Goal: Task Accomplishment & Management: Manage account settings

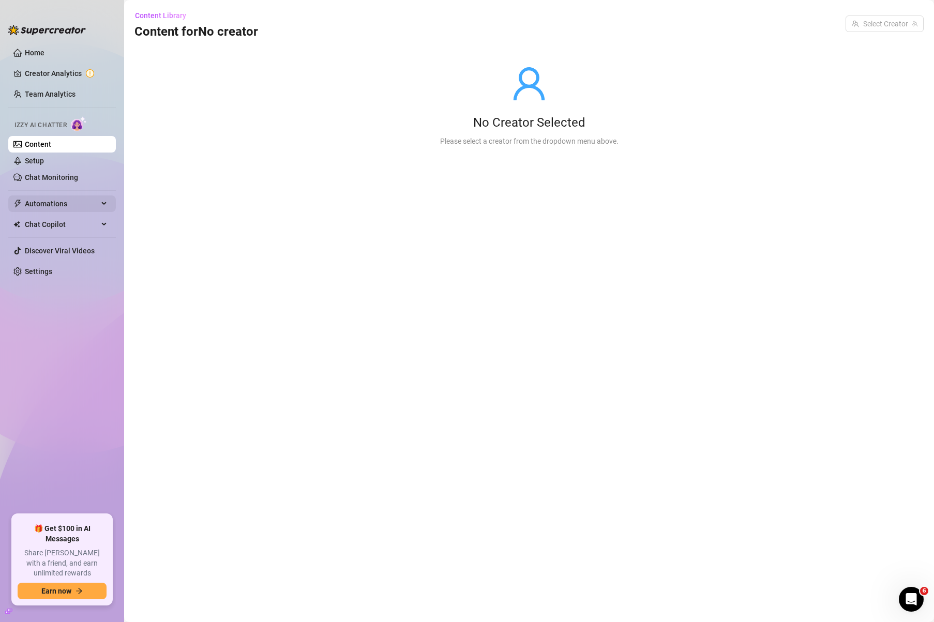
click at [65, 209] on span "Automations" at bounding box center [61, 203] width 73 height 17
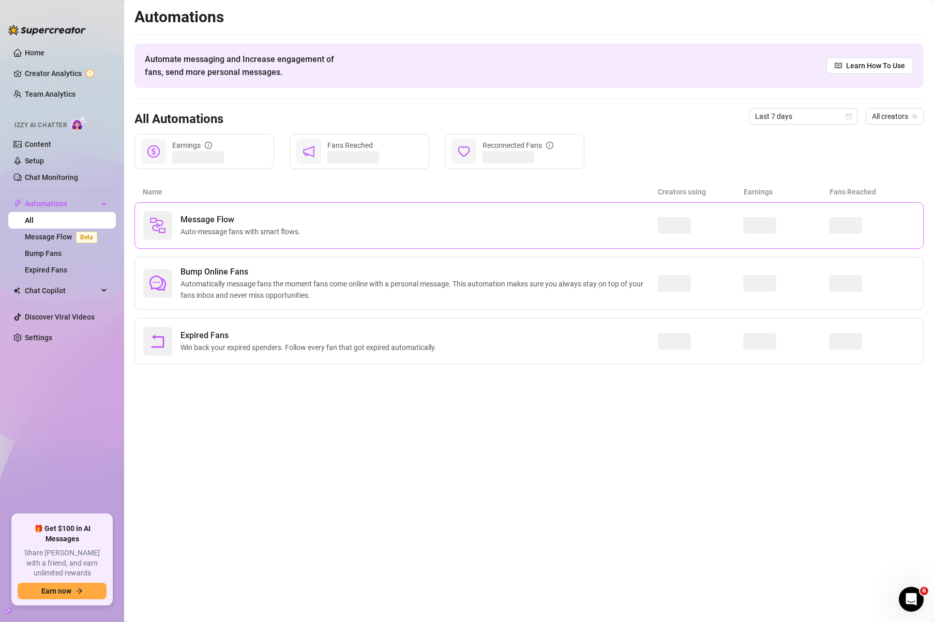
click at [207, 235] on span "Auto-message fans with smart flows." at bounding box center [242, 231] width 124 height 11
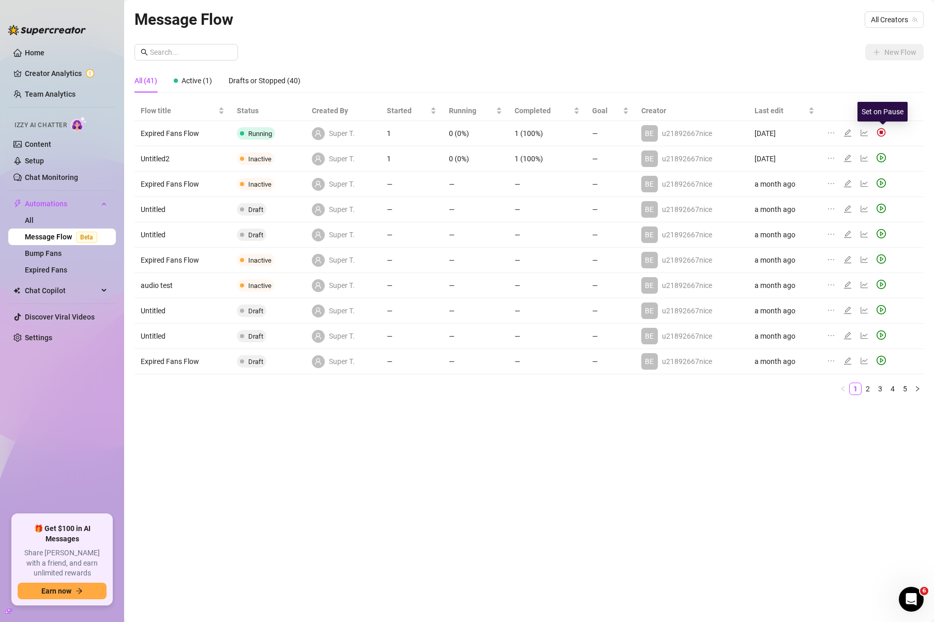
click at [882, 134] on img at bounding box center [880, 132] width 9 height 9
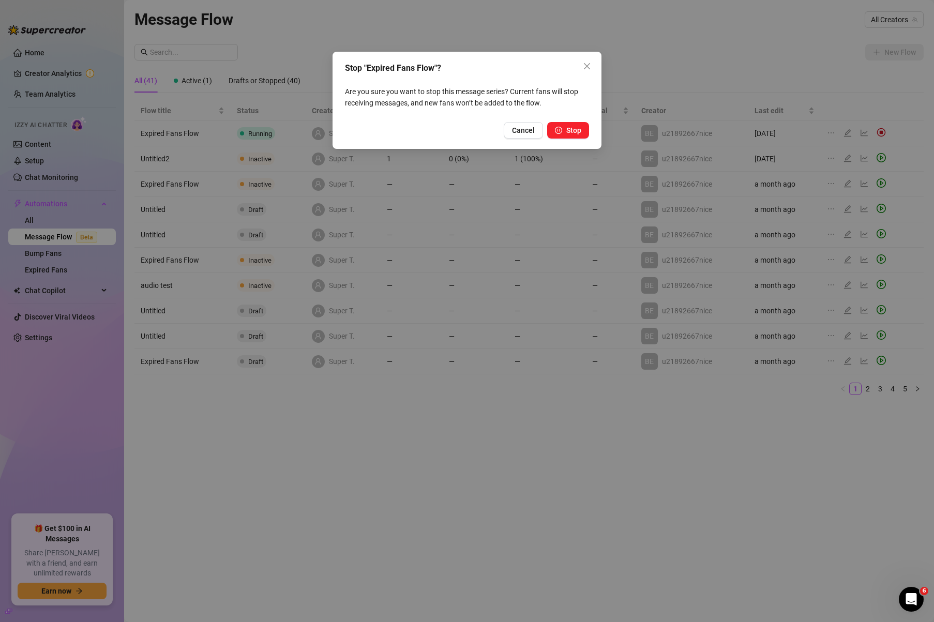
drag, startPoint x: 529, startPoint y: 135, endPoint x: 565, endPoint y: 130, distance: 36.6
click at [529, 135] on button "Cancel" at bounding box center [523, 130] width 39 height 17
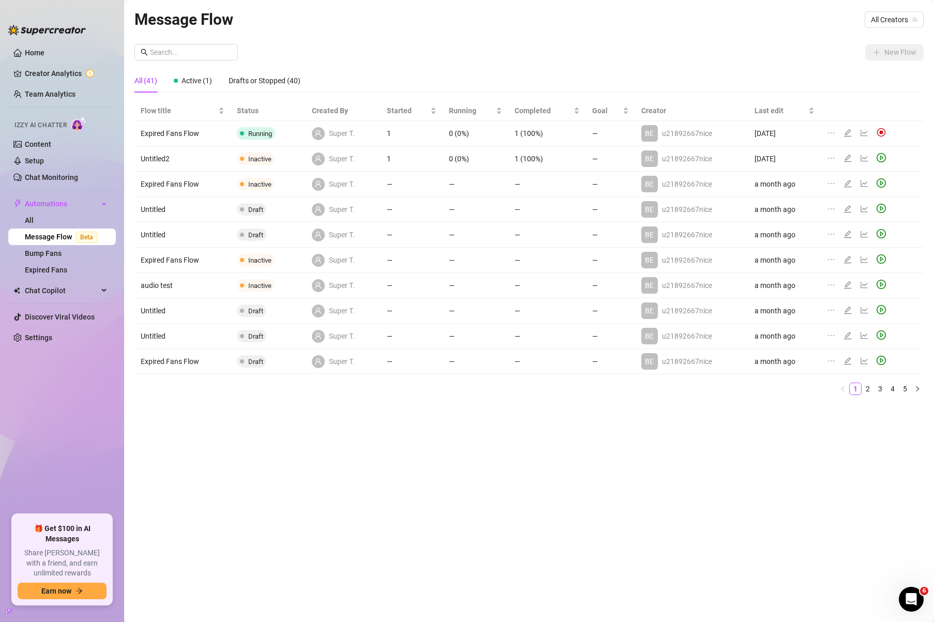
click at [582, 129] on body "Home Creator Analytics Team Analytics Izzy AI Chatter Content Setup Chat Monito…" at bounding box center [467, 311] width 934 height 622
click at [878, 130] on img at bounding box center [880, 132] width 9 height 9
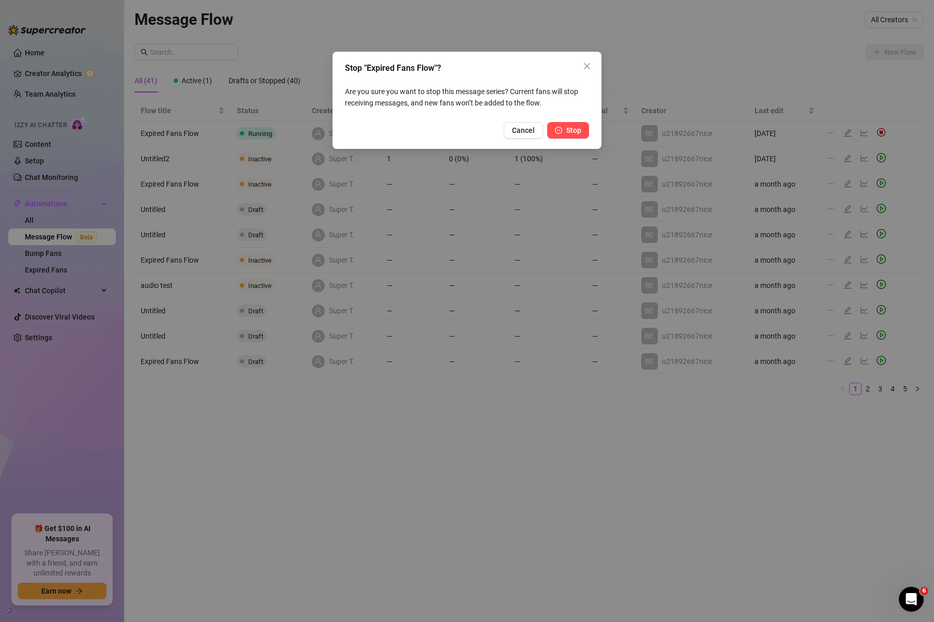
click at [576, 129] on span "Stop" at bounding box center [573, 130] width 15 height 8
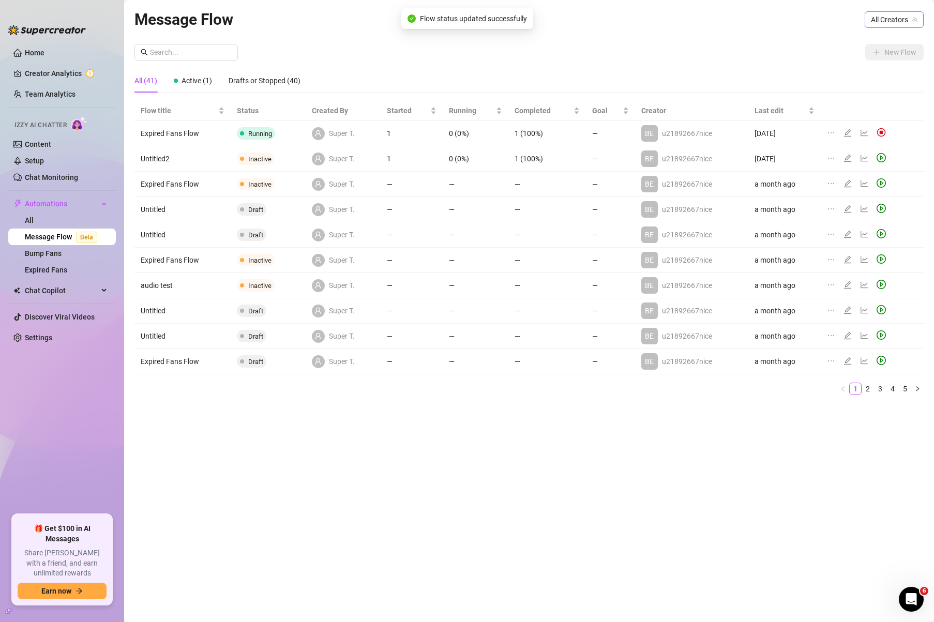
click at [875, 19] on span "All Creators" at bounding box center [894, 20] width 47 height 16
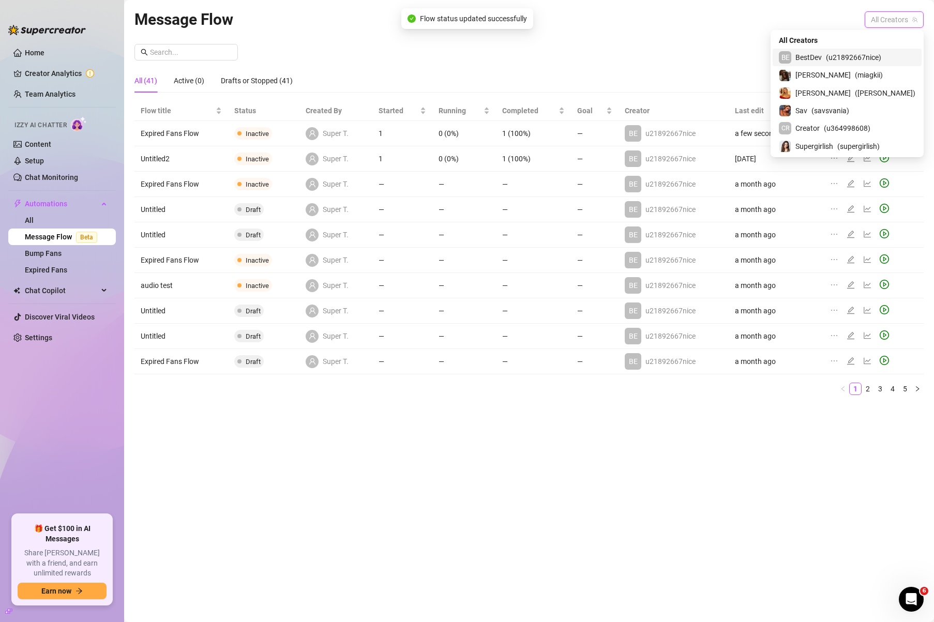
click at [853, 56] on span "( u21892667nice )" at bounding box center [853, 57] width 55 height 11
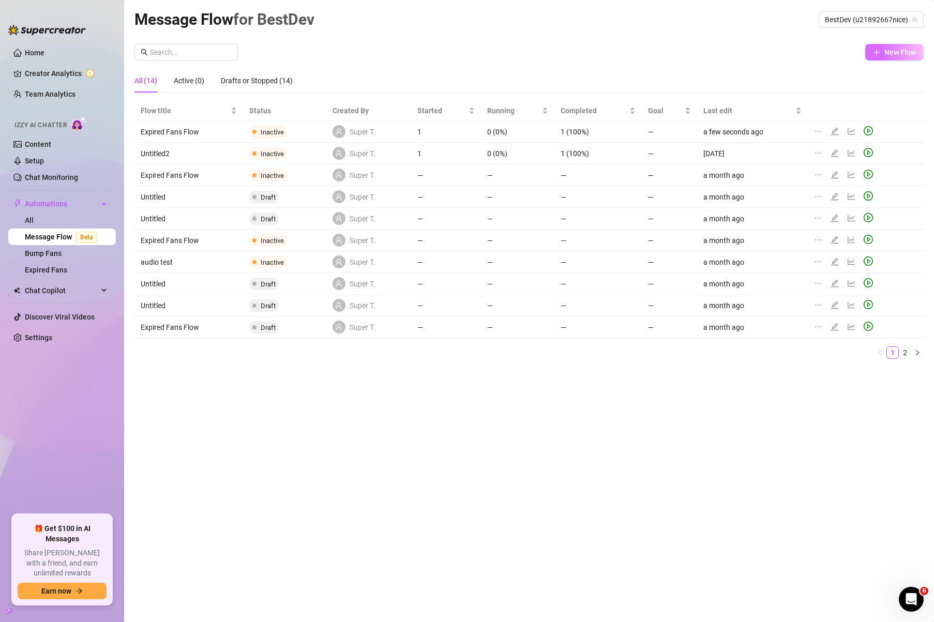
click at [907, 51] on span "New Flow" at bounding box center [900, 52] width 32 height 8
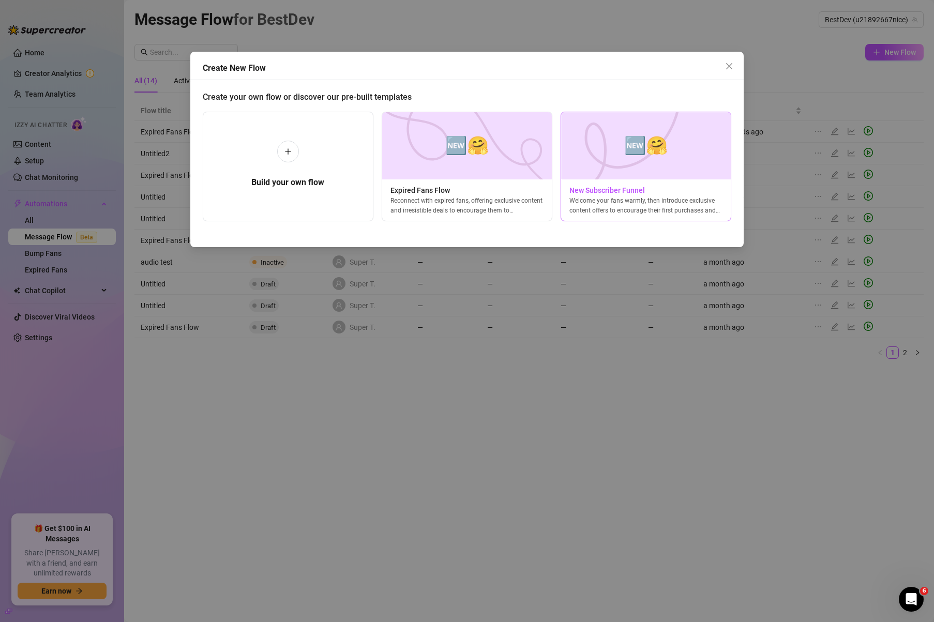
click at [607, 169] on img at bounding box center [645, 145] width 171 height 67
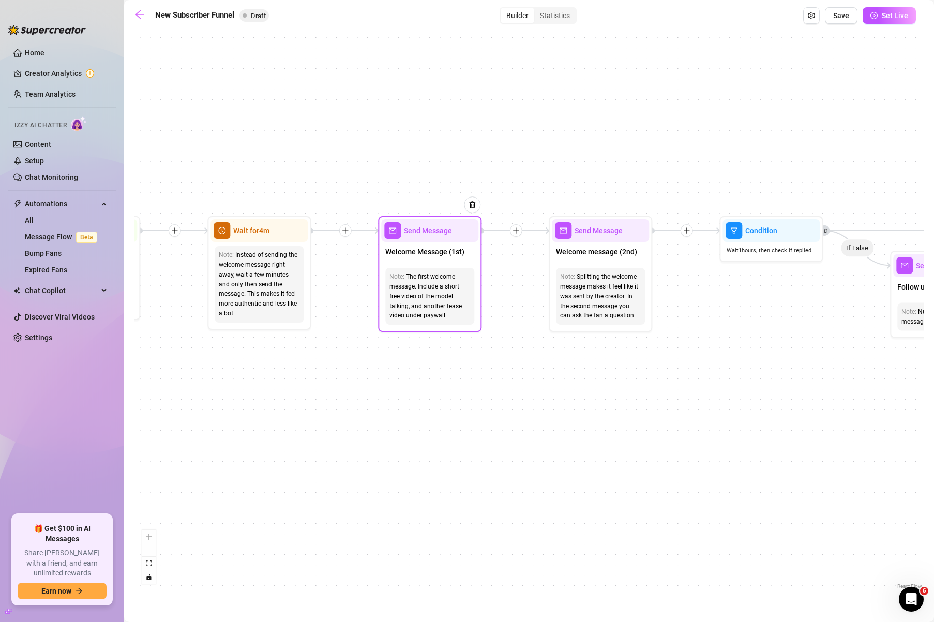
click at [420, 256] on span "Welcome Message (1st)" at bounding box center [424, 251] width 79 height 11
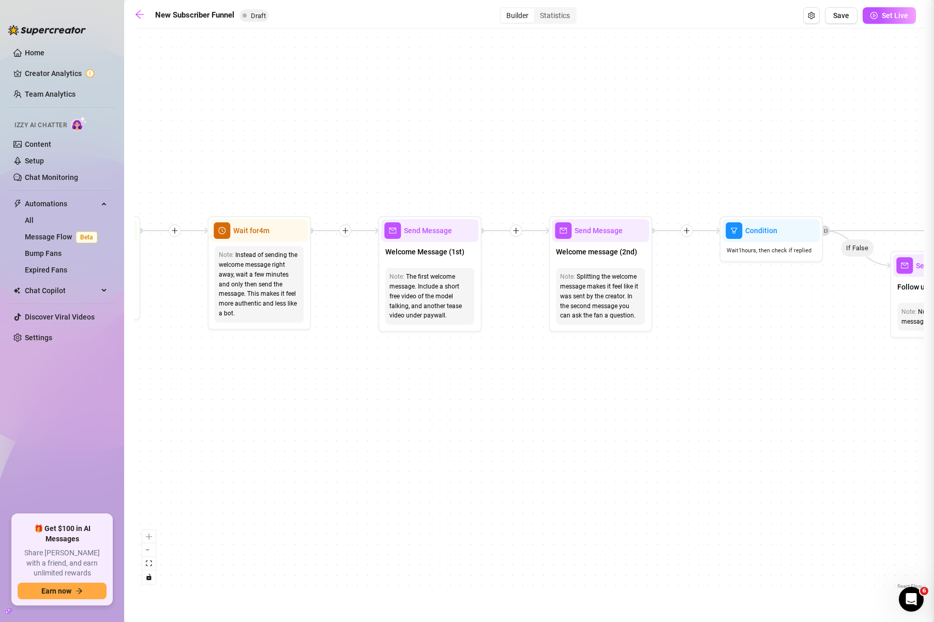
type textarea "First part of the welcome message"
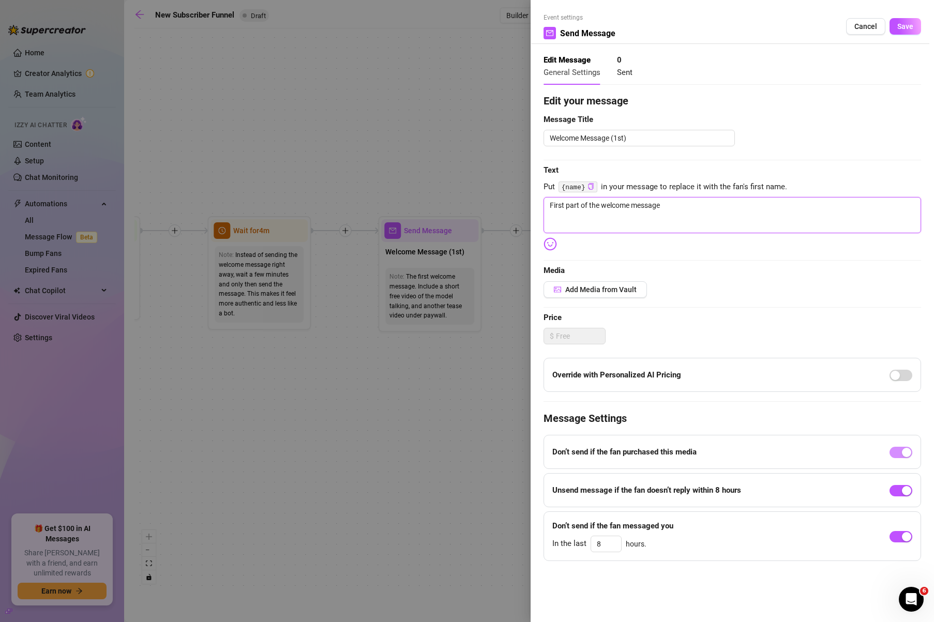
click at [678, 203] on textarea "First part of the welcome message" at bounding box center [731, 215] width 377 height 36
type textarea "First part of the welcome message"
type textarea "First part of the welcome message {"
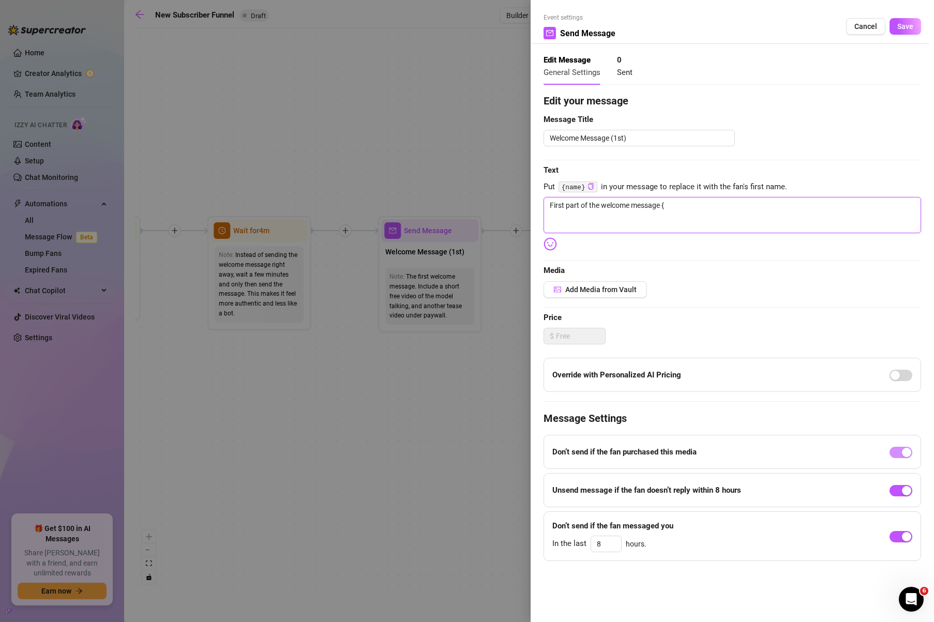
type textarea "First part of the welcome message {n"
type textarea "First part of the welcome message {na"
type textarea "First part of the welcome message {nam"
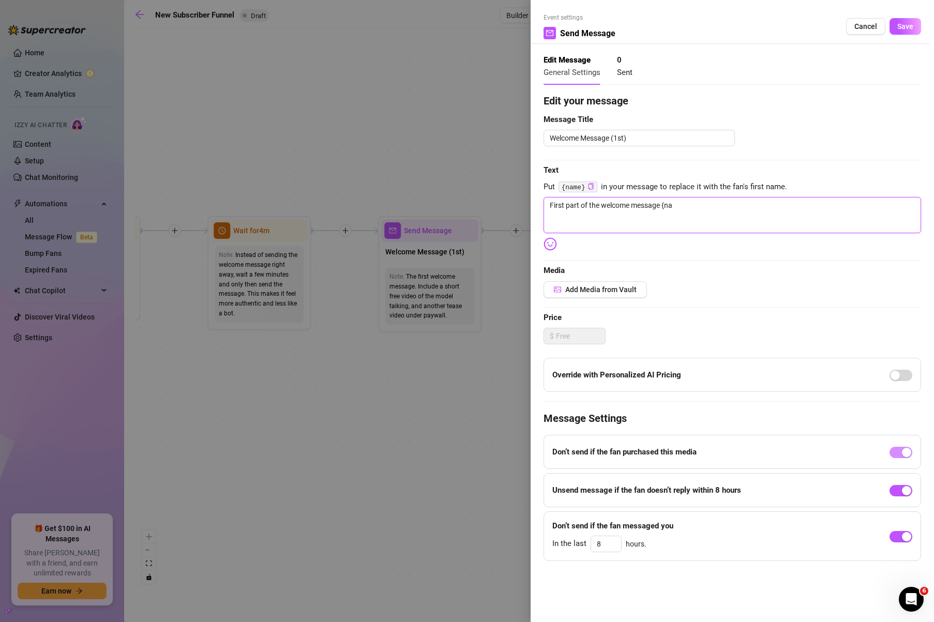
type textarea "First part of the welcome message {nam"
type textarea "First part of the welcome message {name"
type textarea "First part of the welcome message {name{"
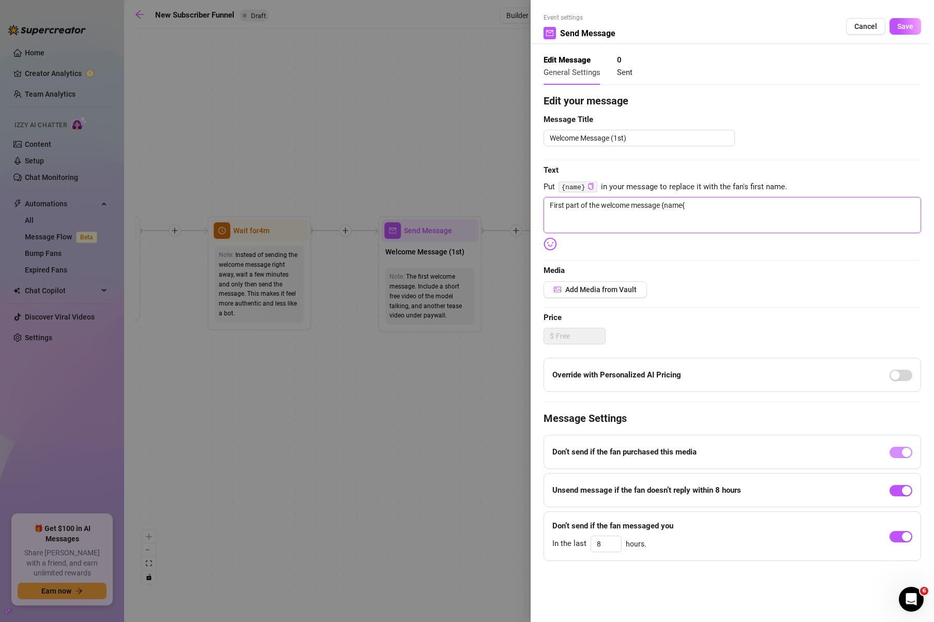
type textarea "First part of the welcome message {name"
type textarea "First part of the welcome message {name{"
type textarea "First part of the welcome message {name"
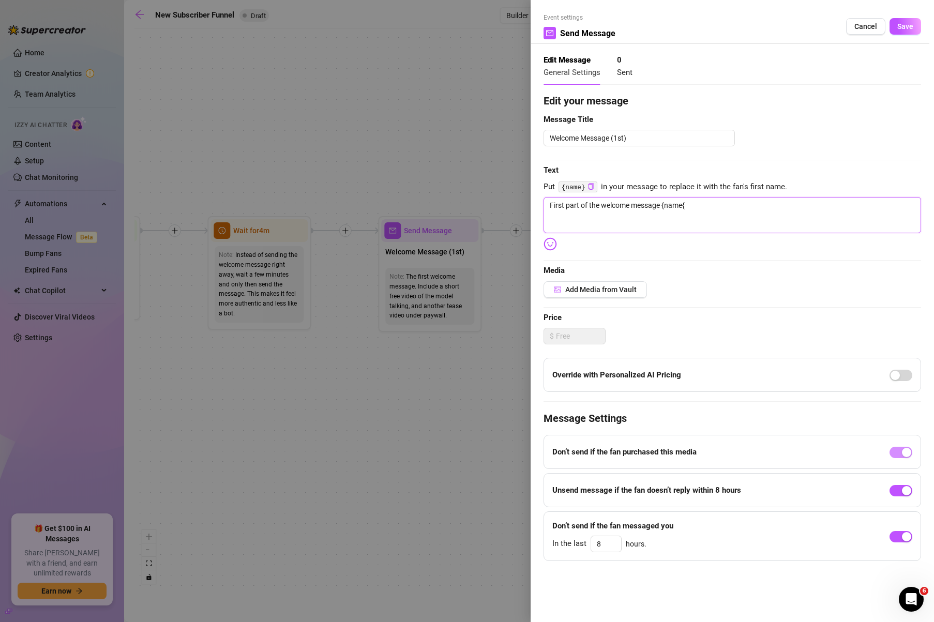
type textarea "First part of the welcome message {name"
type textarea "First part of the welcome message {name}"
click at [900, 26] on span "Save" at bounding box center [905, 26] width 16 height 8
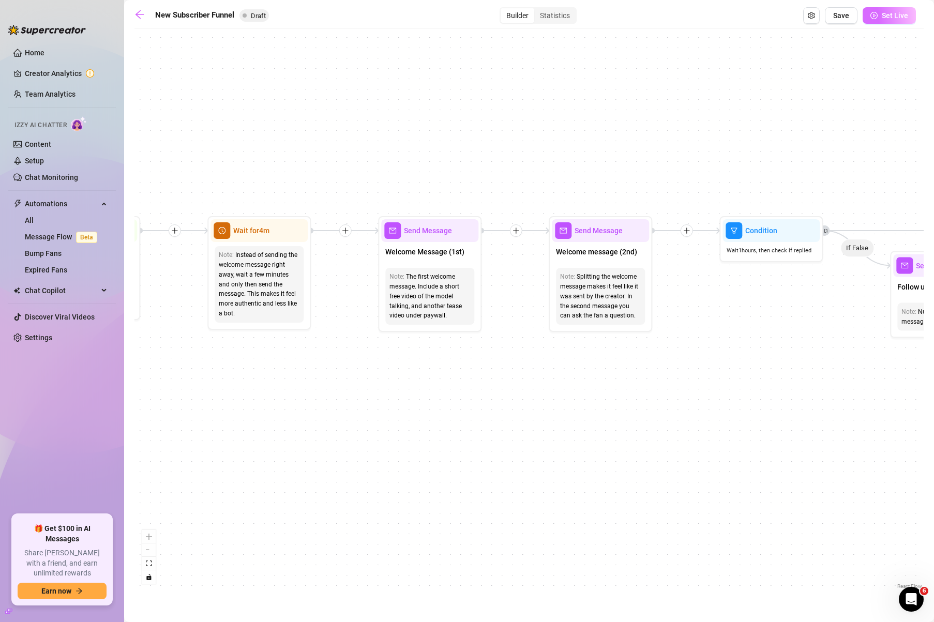
click at [887, 14] on span "Set Live" at bounding box center [895, 15] width 26 height 8
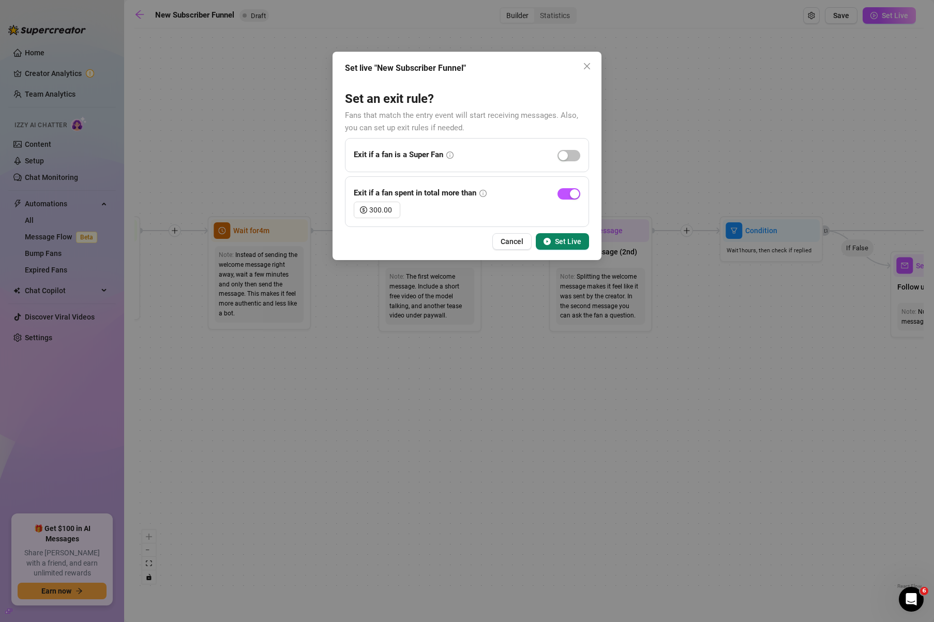
click at [565, 236] on button "Set Live" at bounding box center [562, 241] width 53 height 17
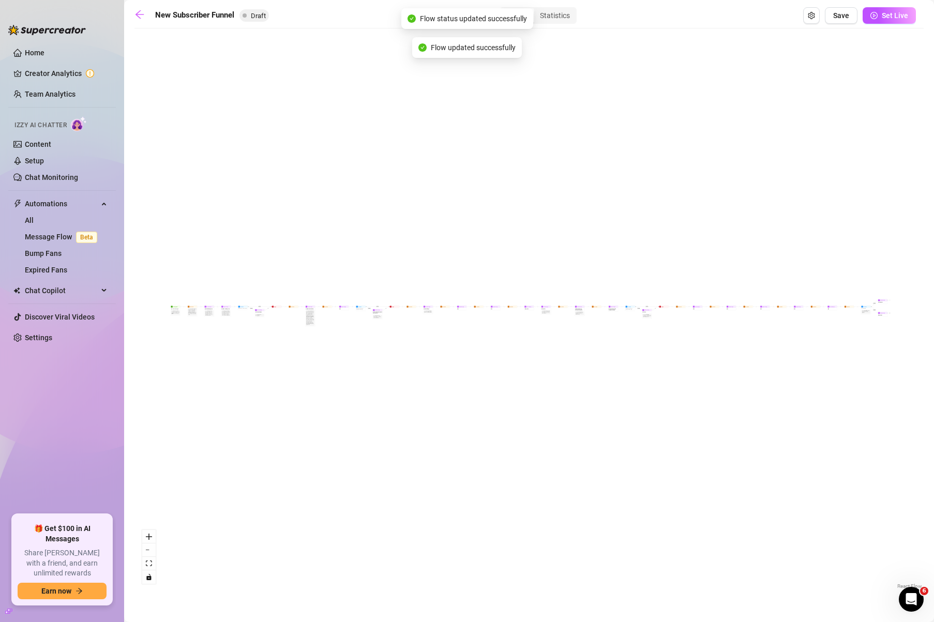
click at [869, 15] on button "Set Live" at bounding box center [888, 15] width 53 height 17
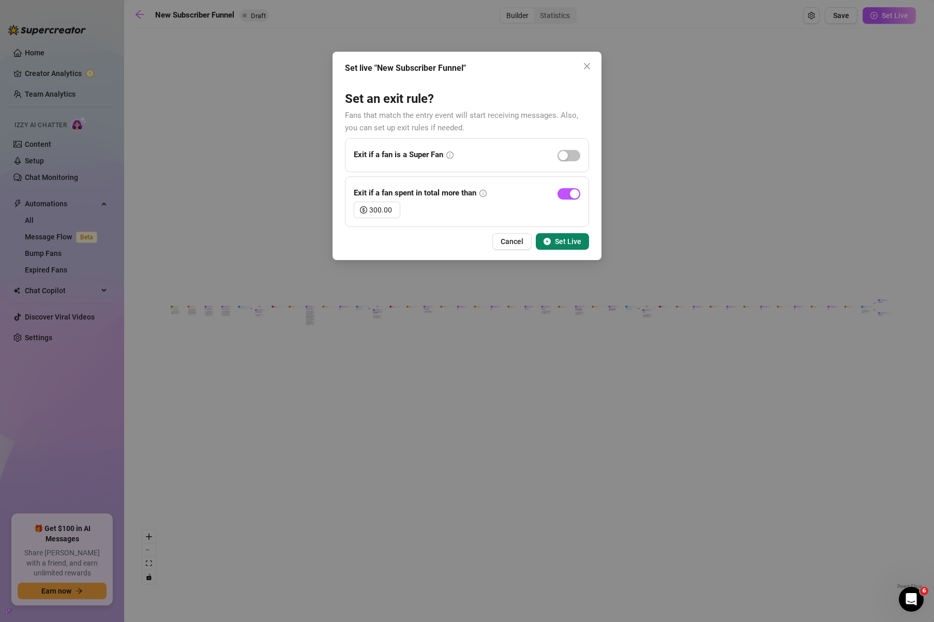
click at [713, 141] on div "Set live "New Subscriber Funnel" Set an exit rule? Fans that match the entry ev…" at bounding box center [467, 311] width 934 height 622
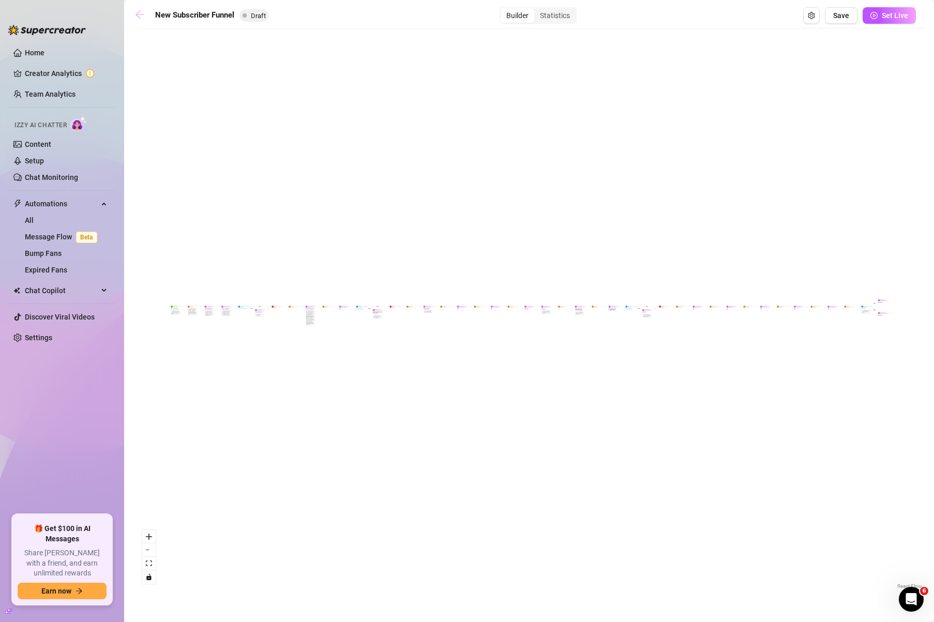
click at [138, 13] on icon "arrow-left" at bounding box center [139, 14] width 10 height 10
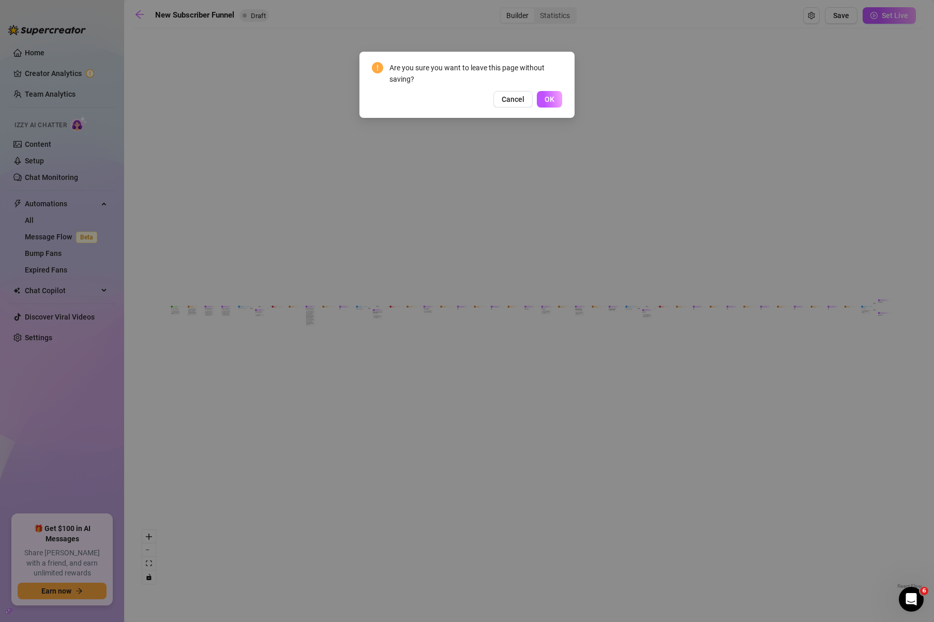
click at [563, 100] on div "Are you sure you want to leave this page without saving? Cancel OK" at bounding box center [466, 85] width 215 height 66
click at [557, 101] on button "OK" at bounding box center [549, 99] width 25 height 17
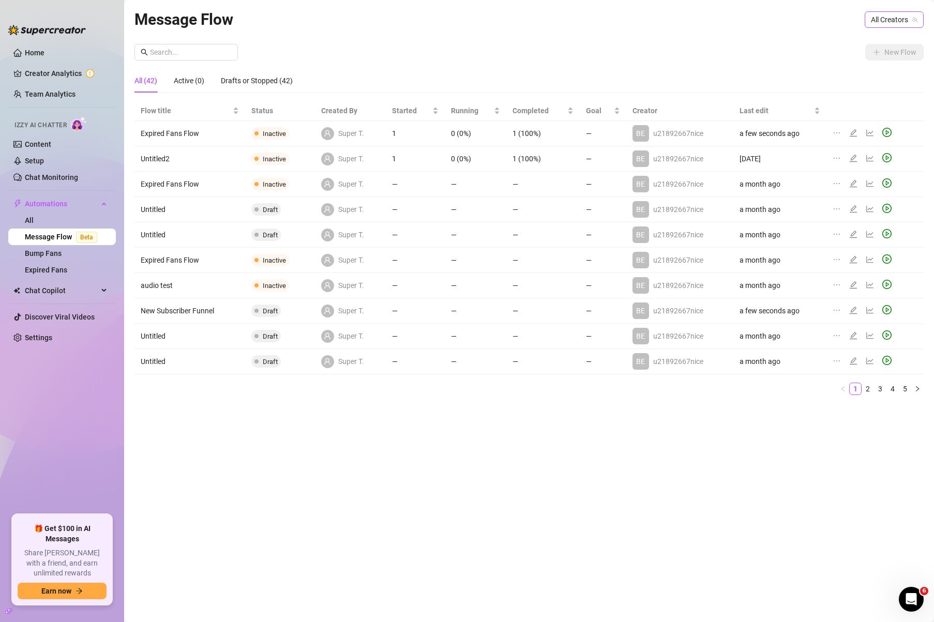
click at [873, 21] on span "All Creators" at bounding box center [894, 20] width 47 height 16
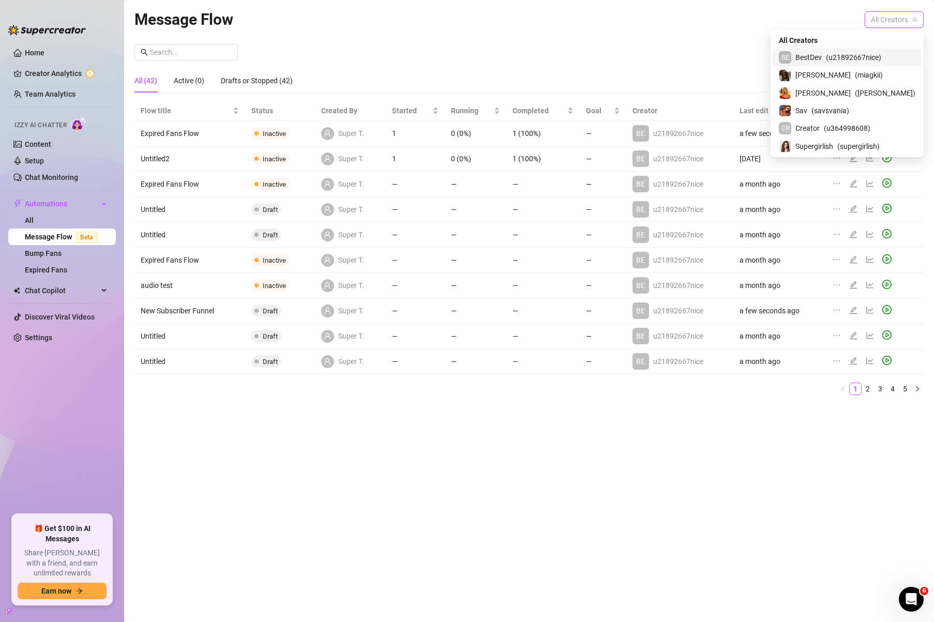
click at [872, 57] on span "( u21892667nice )" at bounding box center [853, 57] width 55 height 11
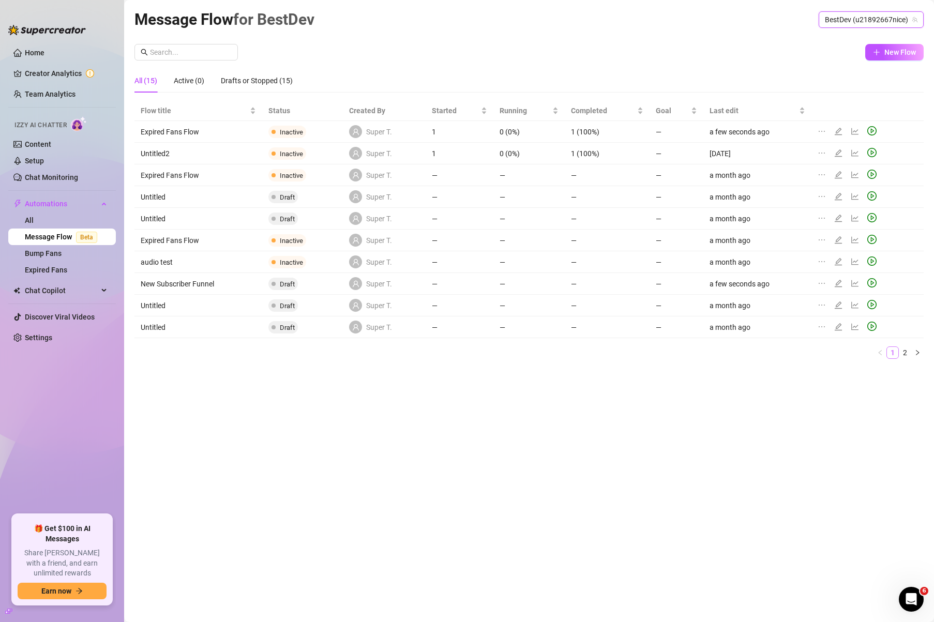
click at [898, 349] on link "1" at bounding box center [892, 352] width 11 height 11
click at [902, 351] on link "2" at bounding box center [904, 352] width 11 height 11
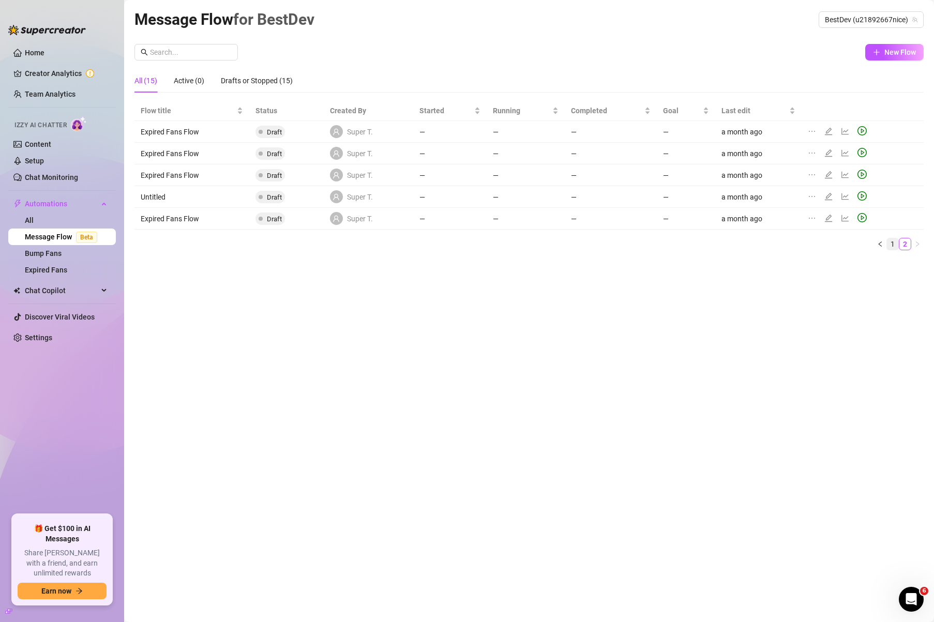
click at [894, 251] on div "Flow title Status Created By Started Running Completed Goal Last edit Expired F…" at bounding box center [528, 180] width 789 height 158
click at [892, 246] on link "1" at bounding box center [892, 243] width 11 height 11
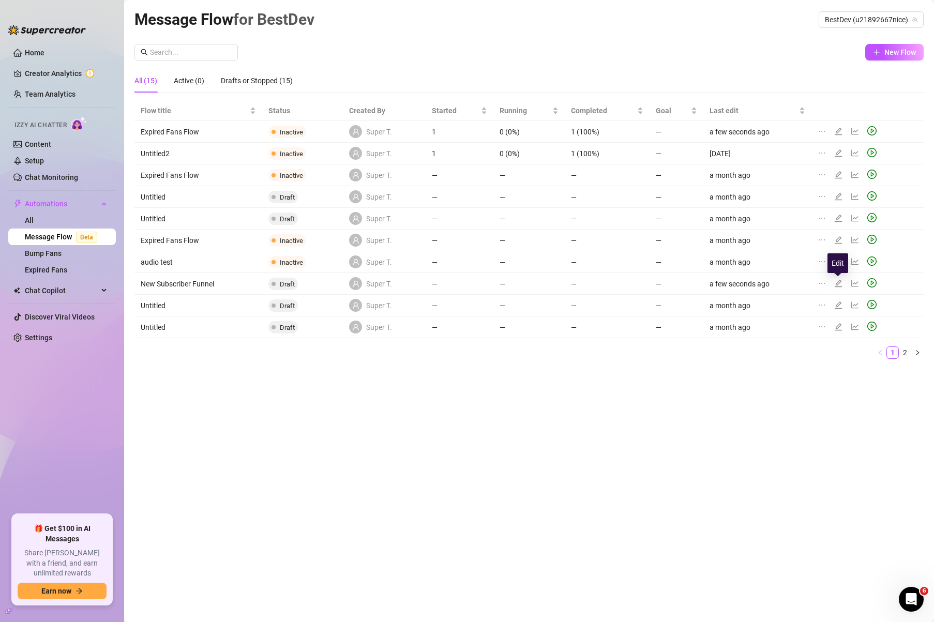
click at [839, 283] on icon "edit" at bounding box center [838, 283] width 8 height 8
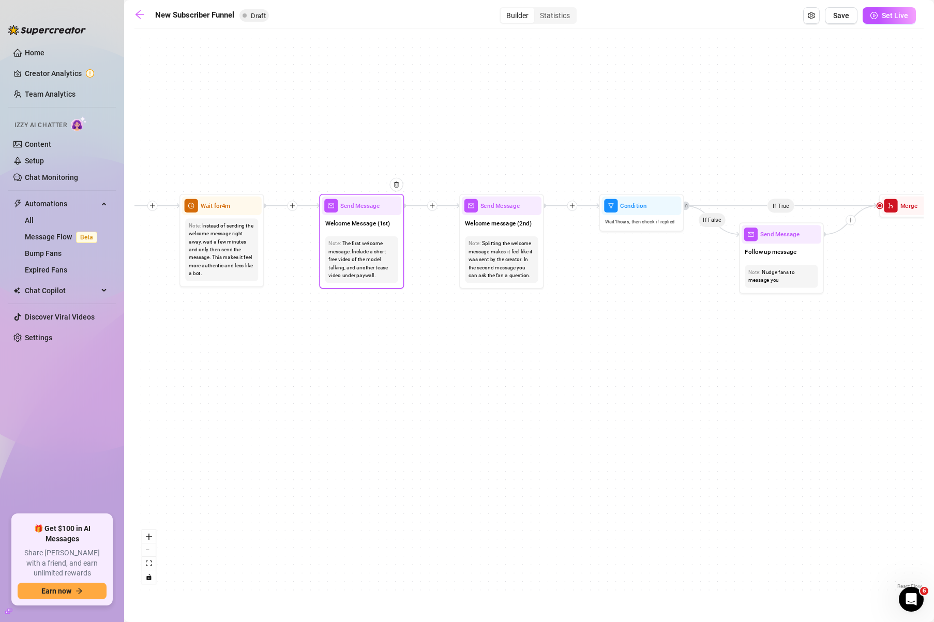
click at [351, 215] on div "Welcome Message (1st)" at bounding box center [362, 224] width 80 height 18
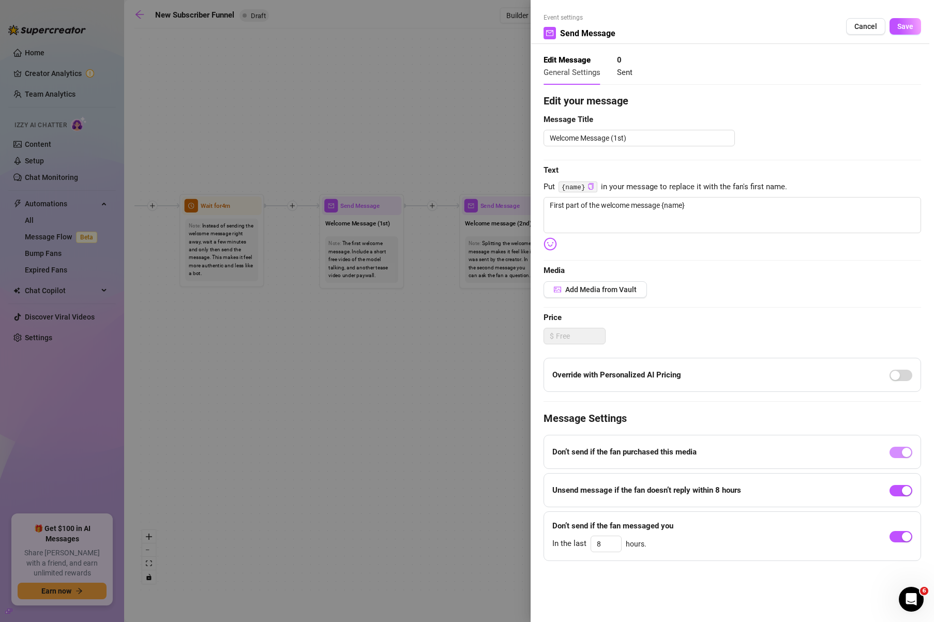
type textarea "First part of the welcome message {name}"
click at [896, 29] on button "Save" at bounding box center [905, 26] width 32 height 17
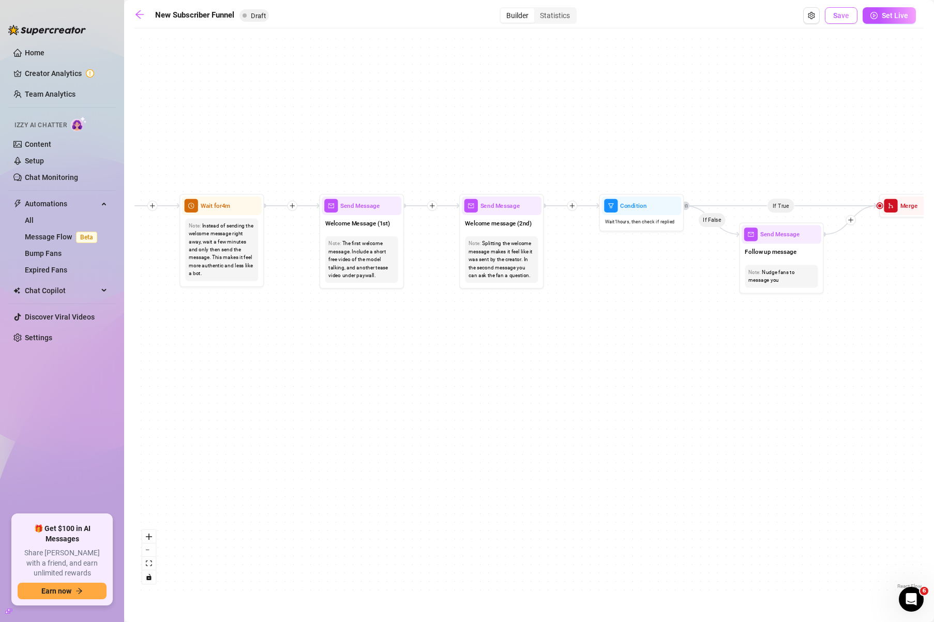
click at [852, 17] on button "Save" at bounding box center [841, 15] width 33 height 17
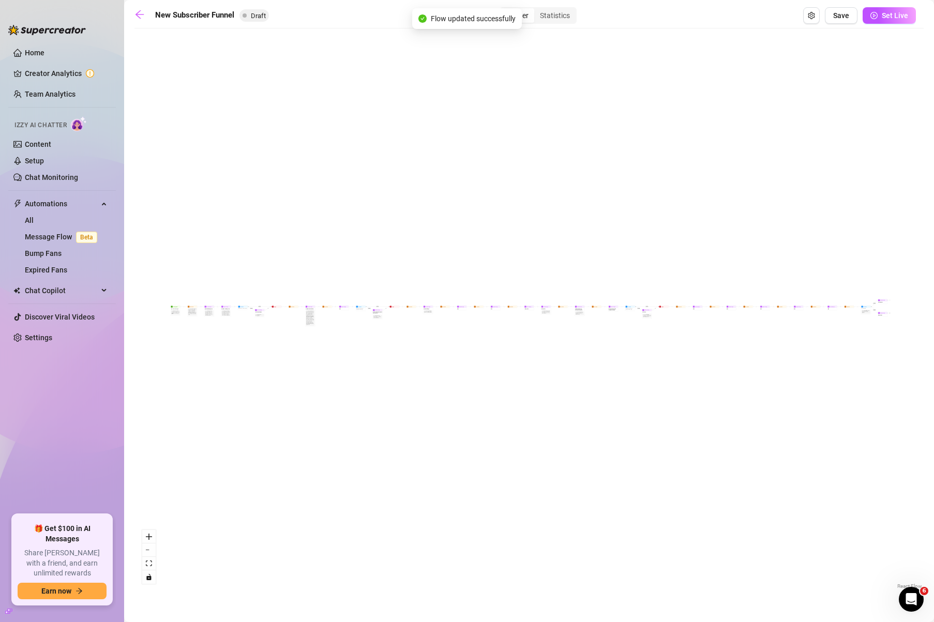
click at [887, 17] on span "Set Live" at bounding box center [895, 15] width 26 height 8
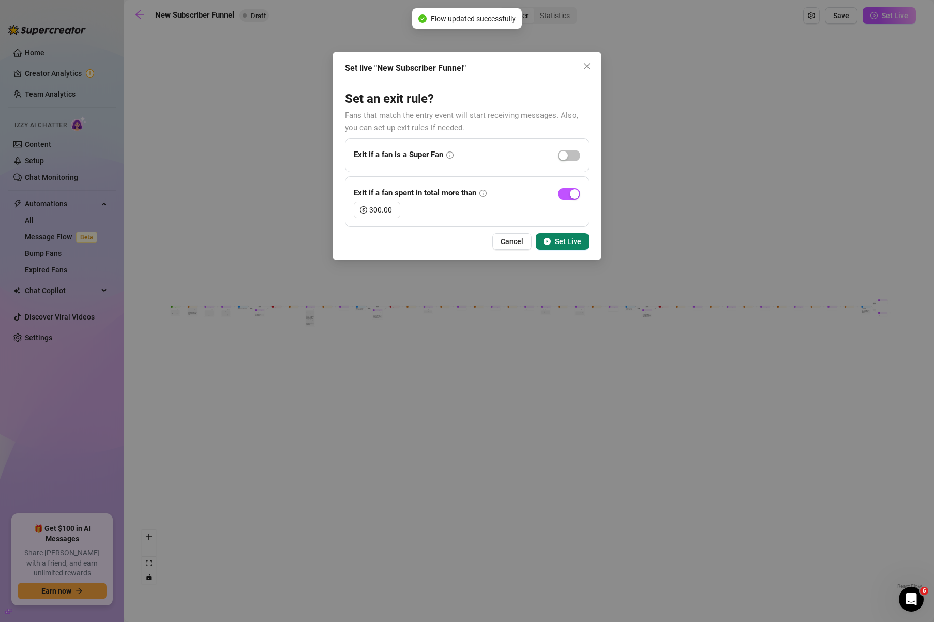
click at [571, 250] on div "Set live "New Subscriber Funnel" Set an exit rule? Fans that match the entry ev…" at bounding box center [466, 156] width 269 height 208
click at [572, 246] on button "Set Live" at bounding box center [562, 241] width 53 height 17
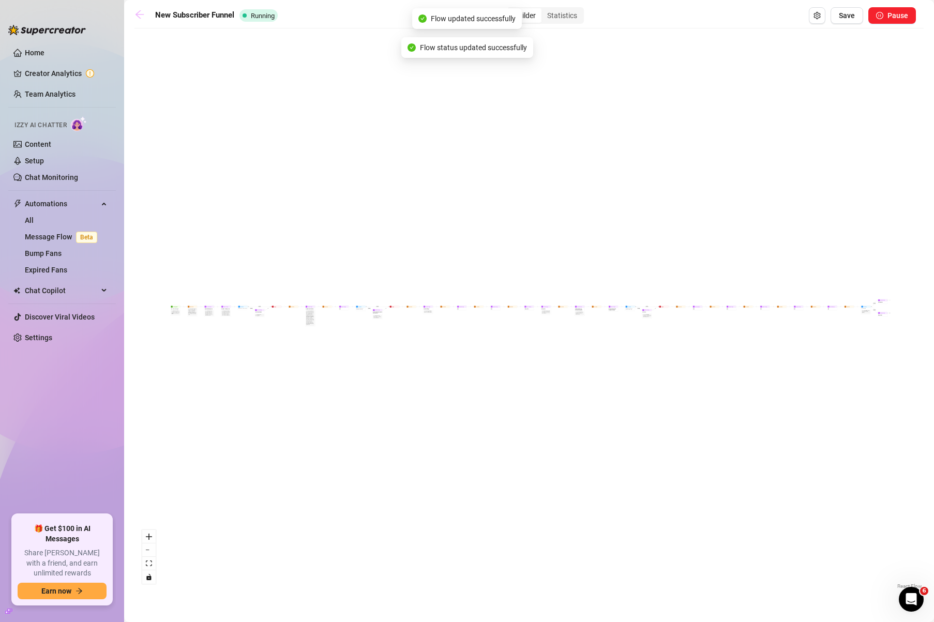
click at [142, 13] on icon "arrow-left" at bounding box center [139, 14] width 10 height 10
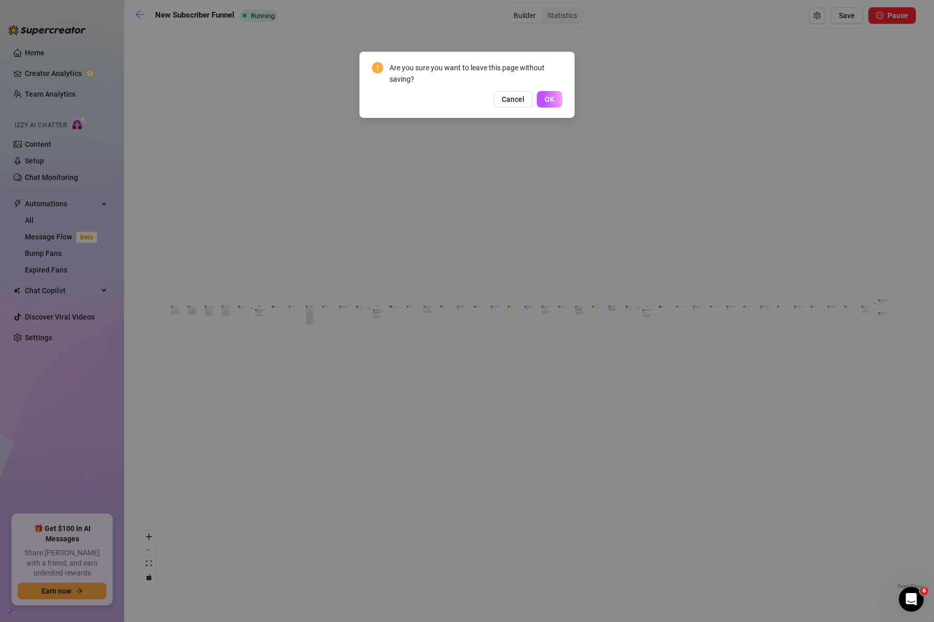
click at [642, 101] on div "Are you sure you want to leave this page without saving? Cancel OK" at bounding box center [467, 311] width 934 height 622
click at [495, 96] on button "Cancel" at bounding box center [512, 99] width 39 height 17
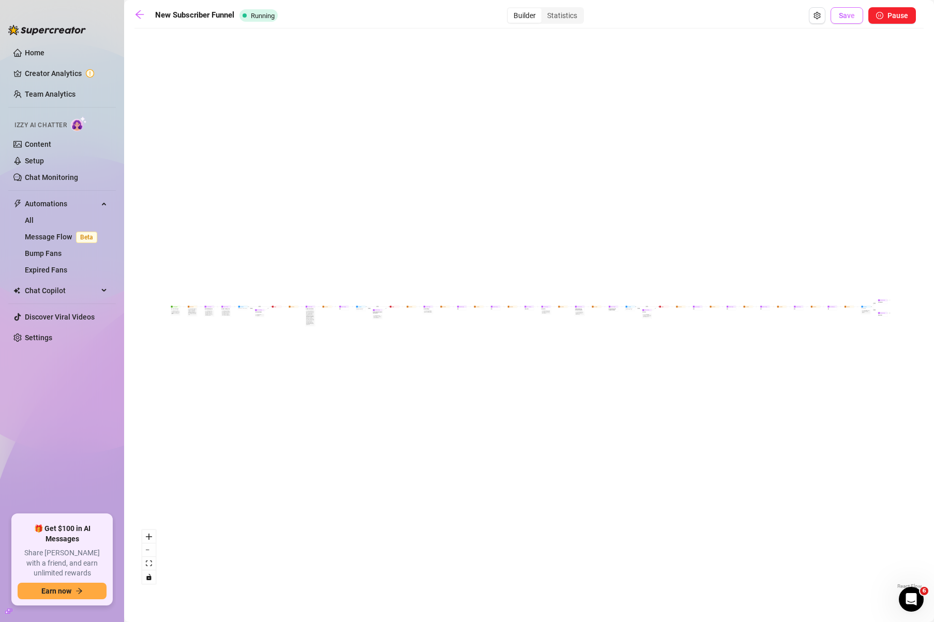
click at [850, 23] on button "Save" at bounding box center [846, 15] width 33 height 17
click at [142, 13] on icon "arrow-left" at bounding box center [139, 14] width 10 height 10
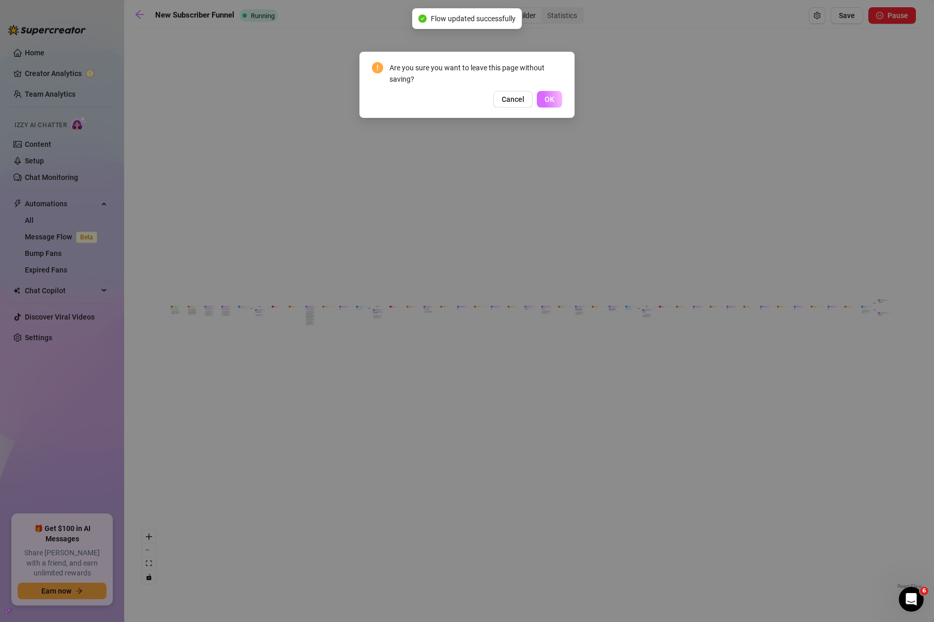
click at [562, 94] on button "OK" at bounding box center [549, 99] width 25 height 17
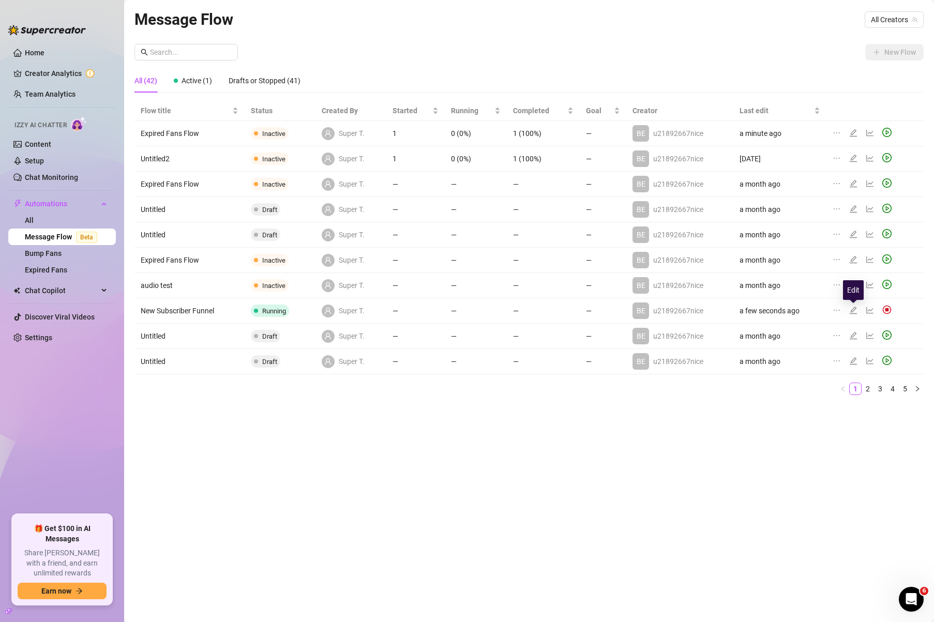
click at [854, 308] on icon "edit" at bounding box center [853, 310] width 8 height 8
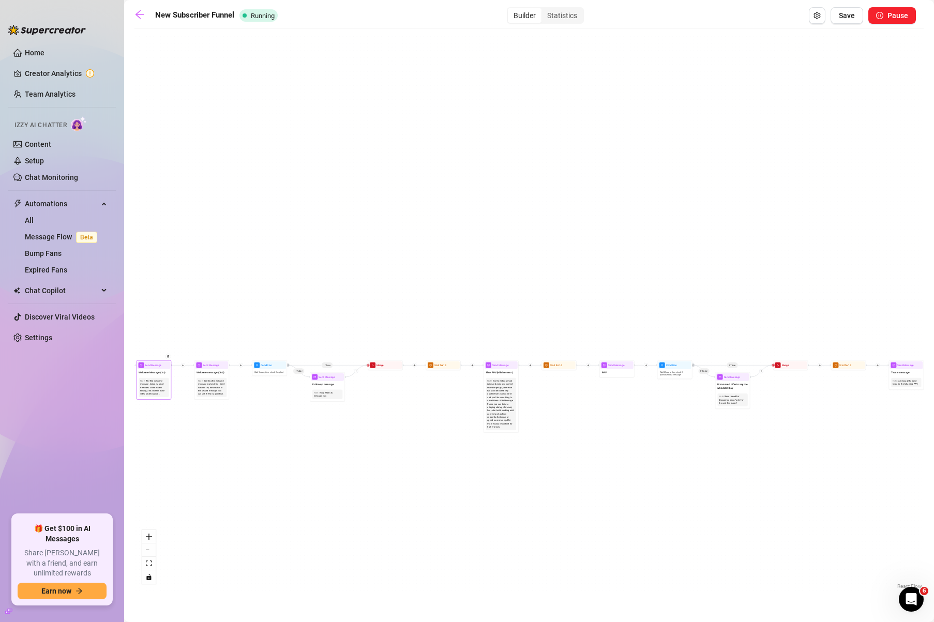
click at [150, 371] on span "Welcome Message (1st)" at bounding box center [152, 372] width 27 height 4
type textarea "First part of the welcome message {name}"
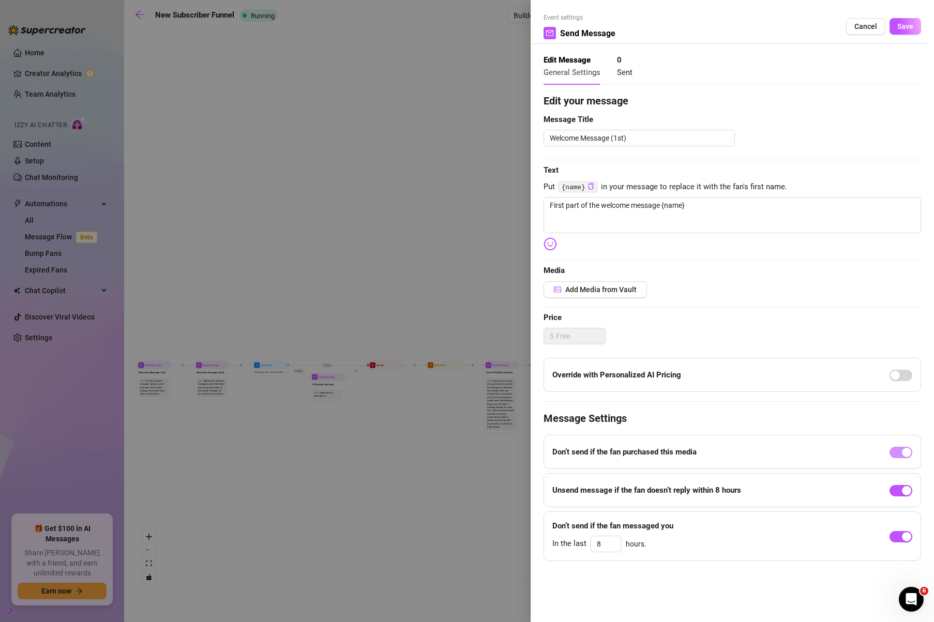
click at [158, 29] on div at bounding box center [467, 311] width 934 height 622
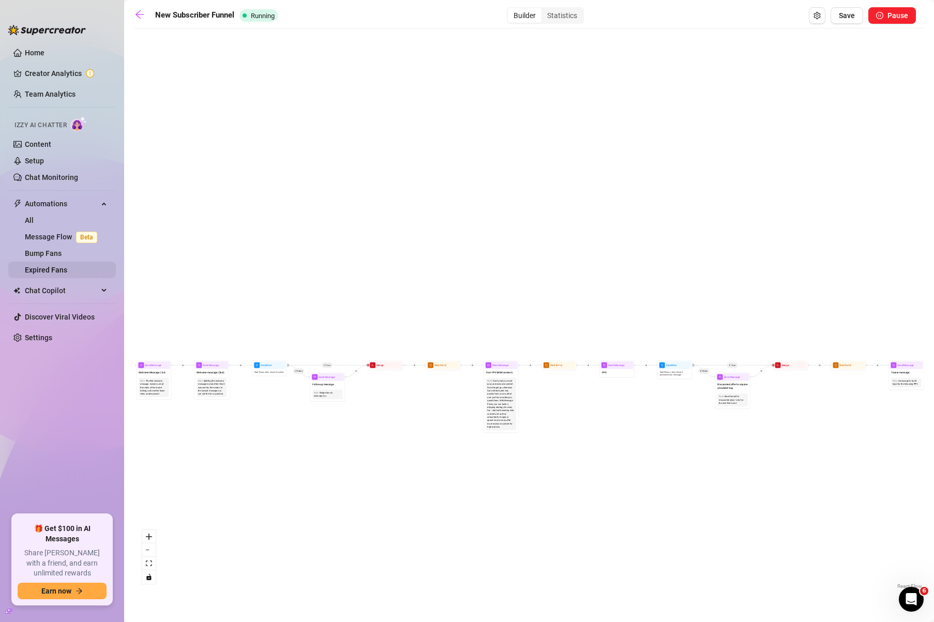
click at [64, 269] on link "Expired Fans" at bounding box center [46, 270] width 42 height 8
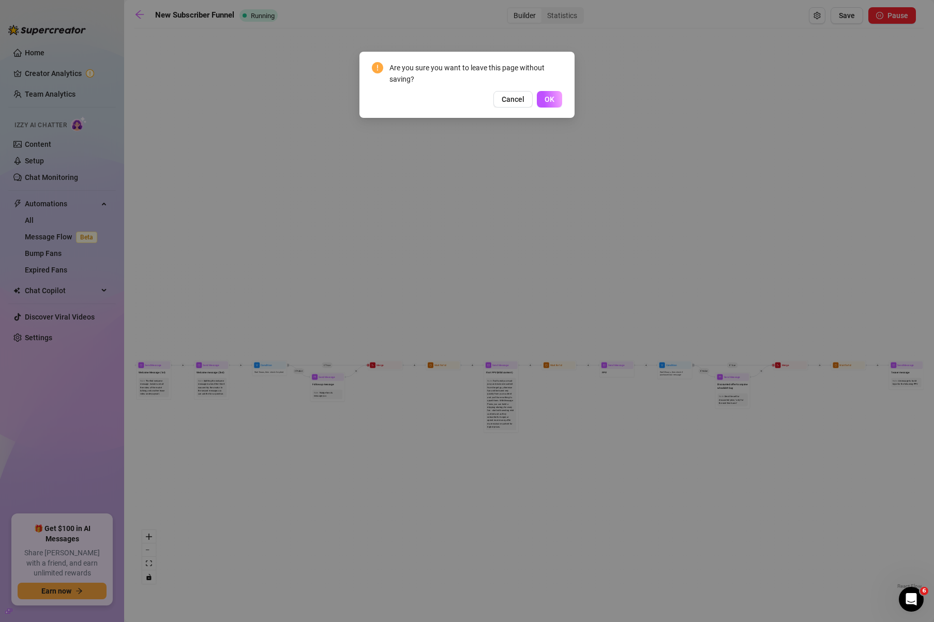
click at [556, 99] on button "OK" at bounding box center [549, 99] width 25 height 17
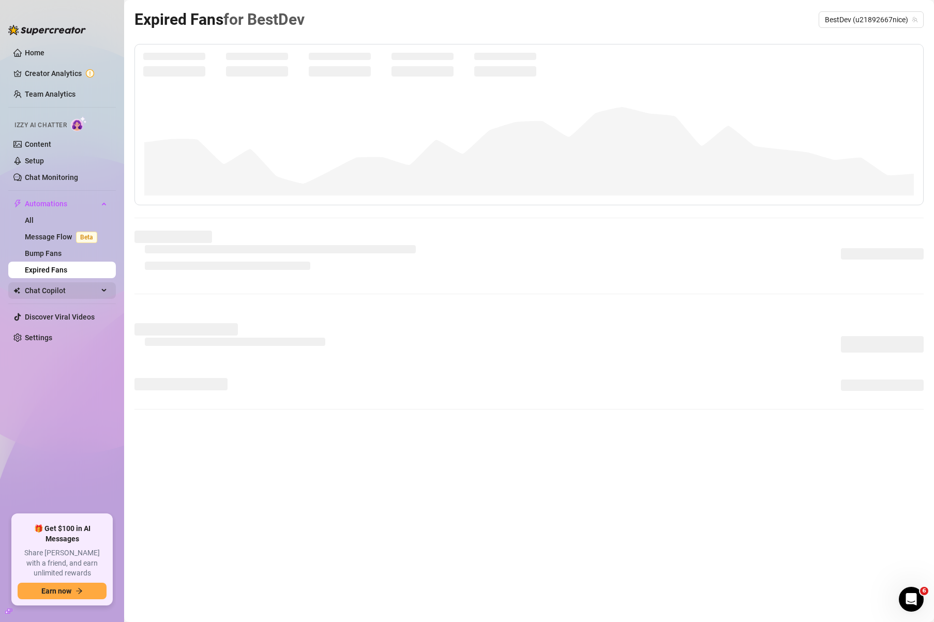
click at [62, 289] on span "Chat Copilot" at bounding box center [61, 290] width 73 height 17
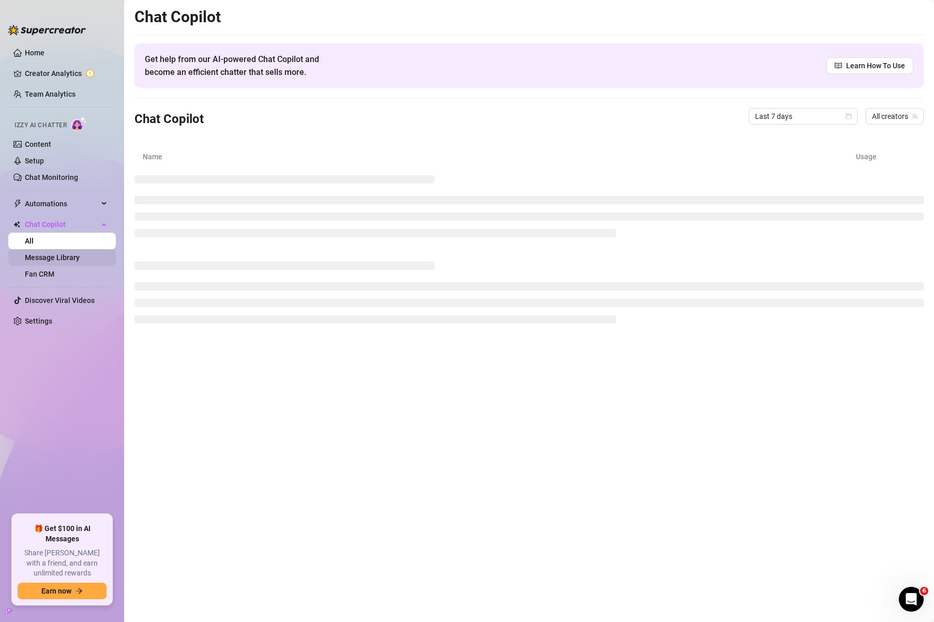
click at [70, 255] on link "Message Library" at bounding box center [52, 257] width 55 height 8
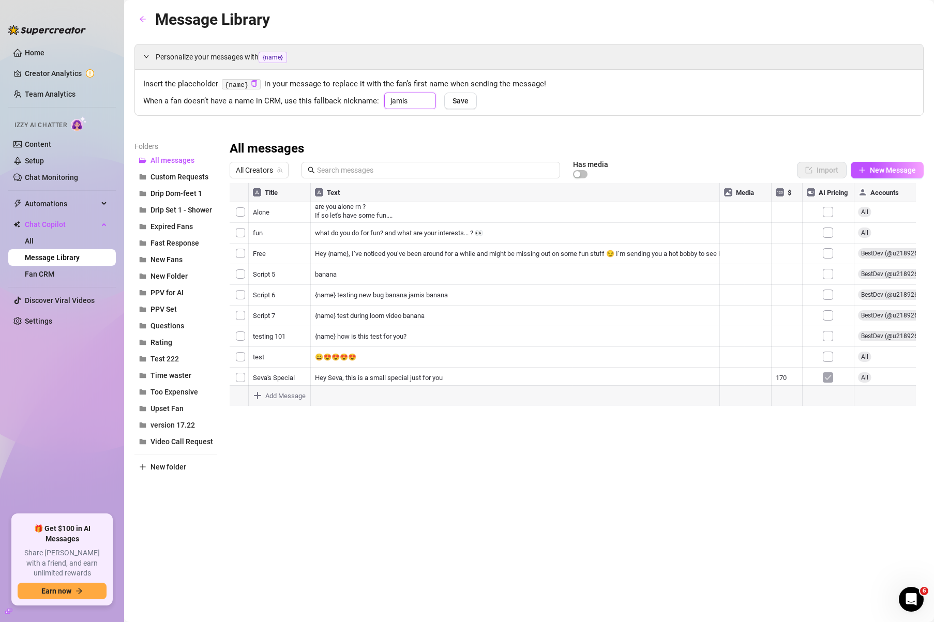
click at [407, 99] on input "jamis" at bounding box center [410, 101] width 52 height 17
type input "[PERSON_NAME]"
click at [466, 101] on span "Save" at bounding box center [460, 101] width 16 height 8
